Goal: Transaction & Acquisition: Purchase product/service

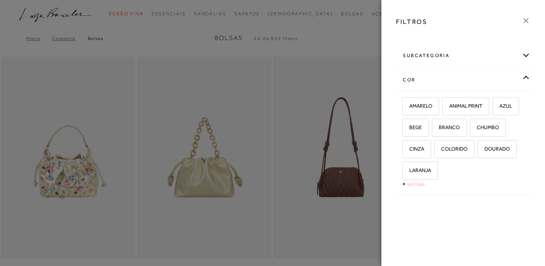
click at [415, 185] on link "Ver mais..." at bounding box center [418, 184] width 22 height 6
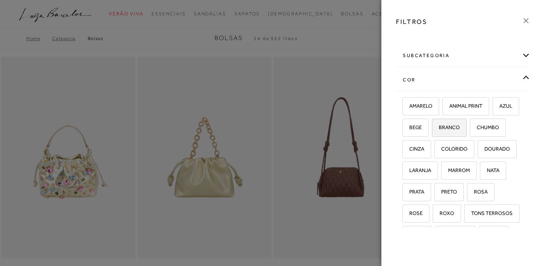
click at [467, 131] on label "BRANCO" at bounding box center [450, 127] width 34 height 17
click at [439, 131] on input "BRANCO" at bounding box center [435, 129] width 8 height 8
checkbox input "true"
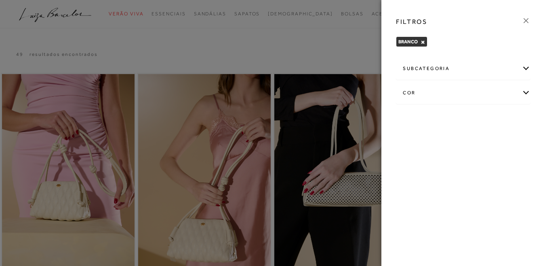
click at [529, 22] on icon at bounding box center [526, 20] width 9 height 9
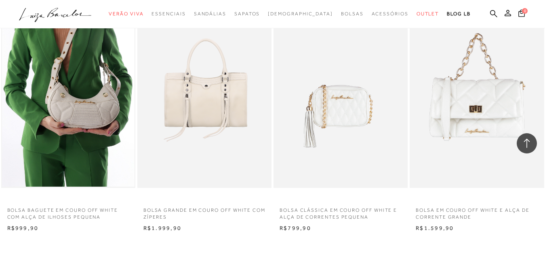
scroll to position [647, 0]
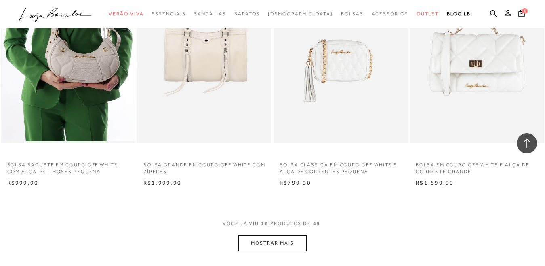
click at [269, 241] on button "MOSTRAR MAIS" at bounding box center [273, 243] width 68 height 16
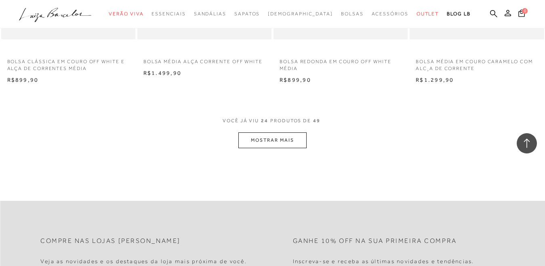
scroll to position [1658, 0]
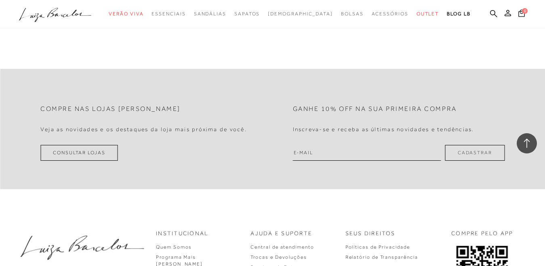
click at [267, 16] on button "MOSTRAR MAIS" at bounding box center [273, 8] width 68 height 16
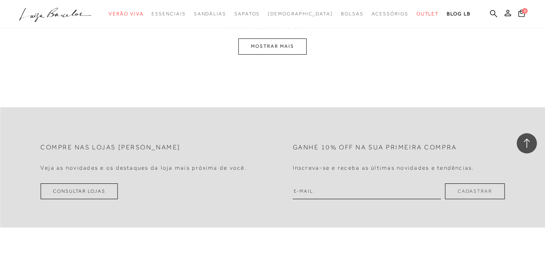
scroll to position [2386, 0]
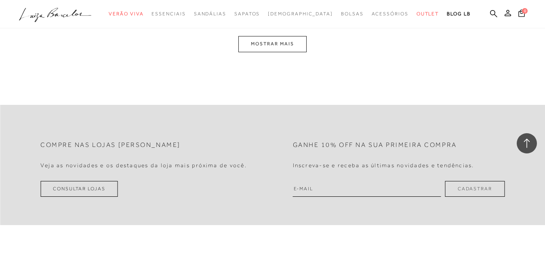
click at [300, 52] on button "MOSTRAR MAIS" at bounding box center [273, 44] width 68 height 16
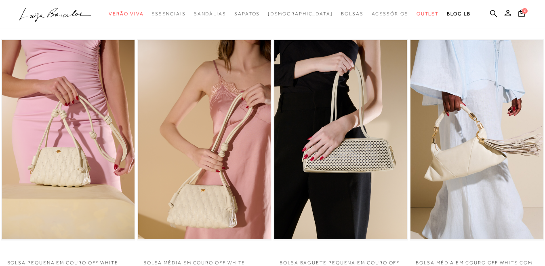
scroll to position [0, 0]
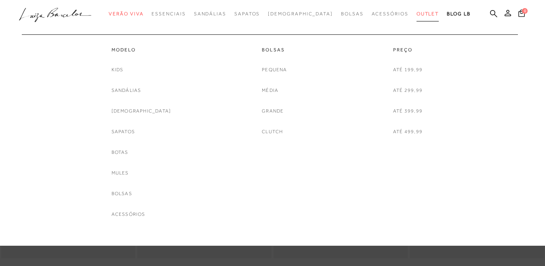
click at [417, 14] on span "Outlet" at bounding box center [428, 14] width 23 height 6
click at [279, 71] on link "Pequena" at bounding box center [274, 70] width 25 height 8
click at [417, 13] on span "Outlet" at bounding box center [428, 14] width 23 height 6
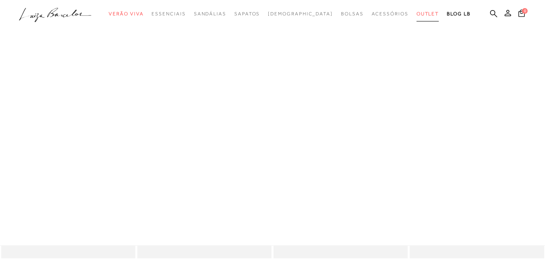
click at [417, 13] on span "Outlet" at bounding box center [428, 14] width 23 height 6
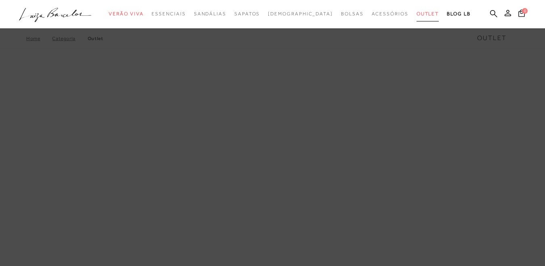
click at [417, 15] on span "Outlet" at bounding box center [428, 14] width 23 height 6
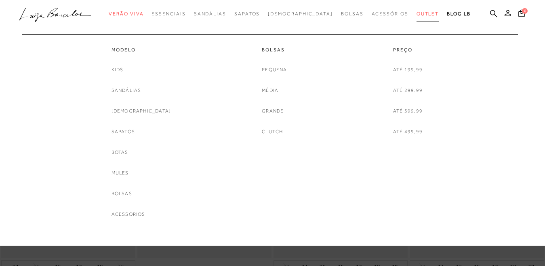
click at [417, 11] on span "Outlet" at bounding box center [428, 14] width 23 height 6
click at [280, 51] on link "Bolsas" at bounding box center [274, 49] width 25 height 7
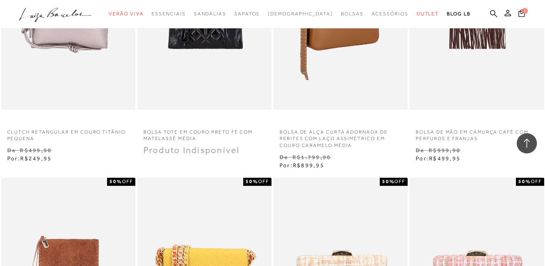
scroll to position [1810, 0]
